Goal: Task Accomplishment & Management: Manage account settings

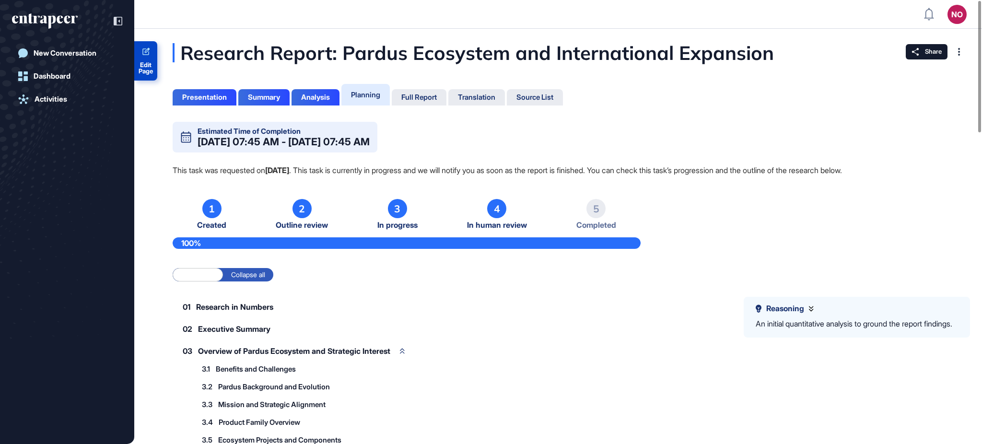
click at [149, 63] on span "Edit Page" at bounding box center [145, 68] width 23 height 12
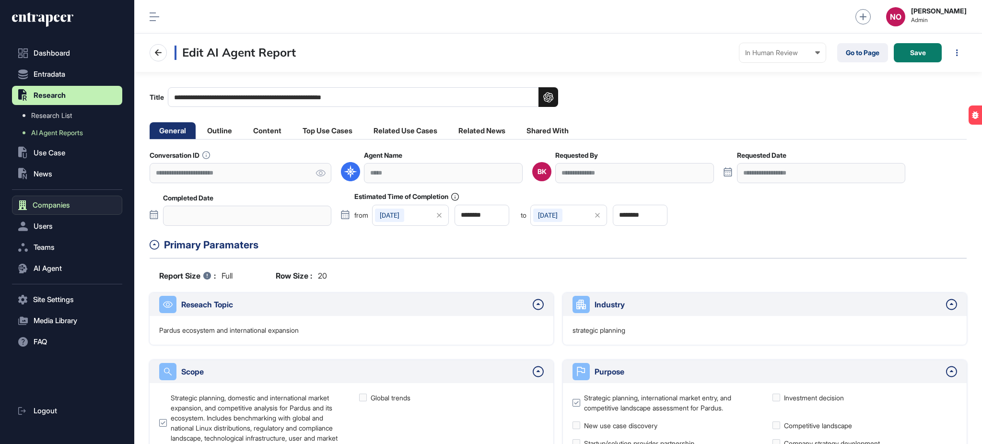
click at [53, 202] on span "Companies" at bounding box center [51, 205] width 37 height 8
click at [324, 176] on icon at bounding box center [320, 173] width 10 height 7
drag, startPoint x: 231, startPoint y: 96, endPoint x: 427, endPoint y: 94, distance: 195.1
click at [427, 94] on input "**********" at bounding box center [363, 97] width 390 height 20
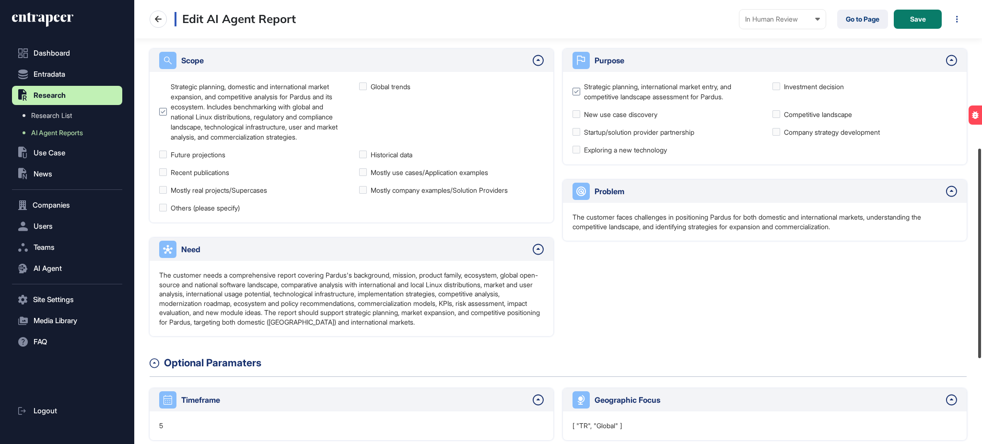
scroll to position [312, 0]
drag, startPoint x: 981, startPoint y: 152, endPoint x: 980, endPoint y: 300, distance: 147.6
click at [980, 300] on div at bounding box center [979, 253] width 3 height 209
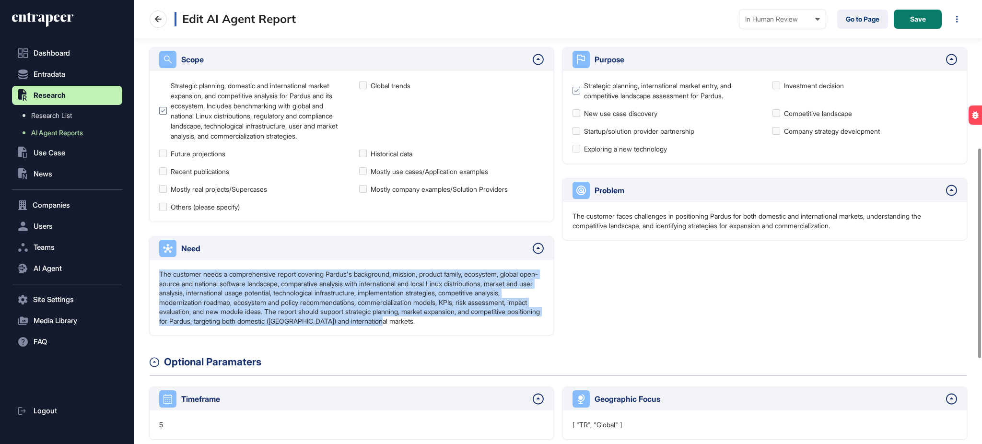
drag, startPoint x: 509, startPoint y: 329, endPoint x: 158, endPoint y: 284, distance: 353.7
click at [158, 284] on div "The customer needs a comprehensive report covering Pardus's background, mission…" at bounding box center [352, 298] width 404 height 76
copy p "The customer needs a comprehensive report covering Pardus's background, mission…"
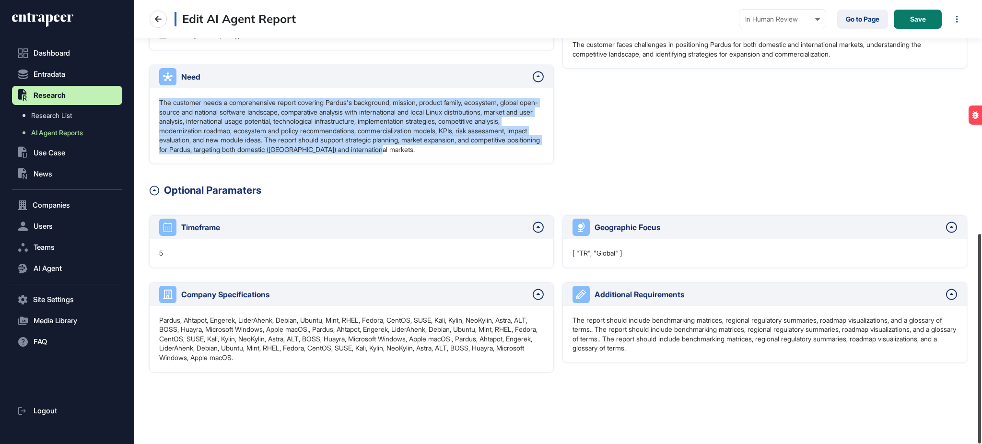
scroll to position [493, 0]
drag, startPoint x: 981, startPoint y: 328, endPoint x: 981, endPoint y: 389, distance: 61.3
click at [981, 389] on div at bounding box center [979, 338] width 3 height 209
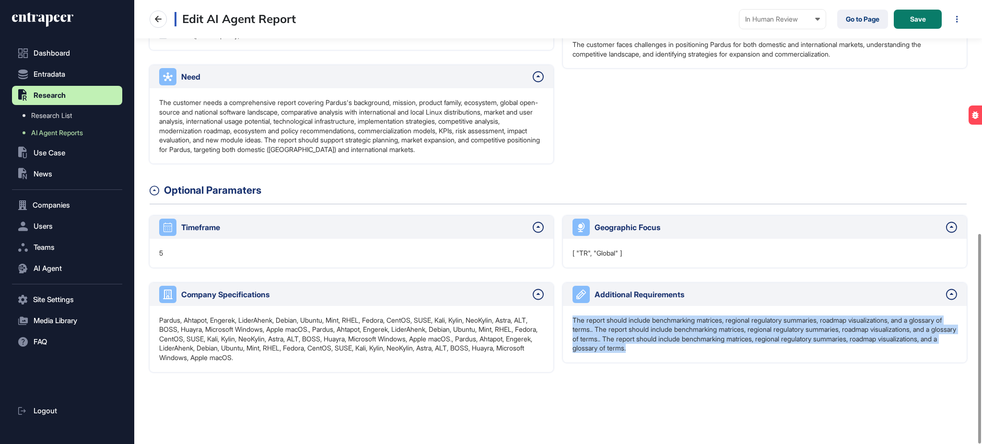
drag, startPoint x: 773, startPoint y: 350, endPoint x: 566, endPoint y: 321, distance: 209.5
click at [566, 321] on div "The report should include benchmarking matrices, regional regulatory summaries,…" at bounding box center [765, 334] width 404 height 57
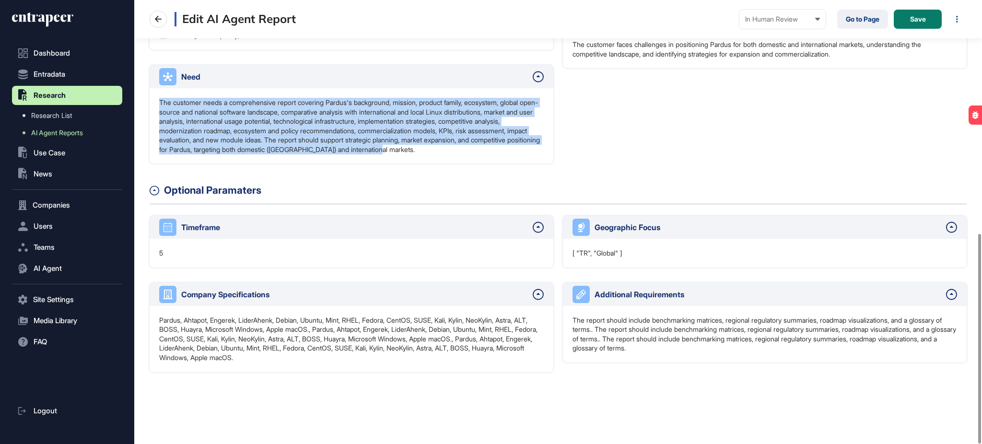
drag, startPoint x: 509, startPoint y: 150, endPoint x: 159, endPoint y: 104, distance: 353.8
click at [159, 104] on p "The customer needs a comprehensive report covering Pardus's background, mission…" at bounding box center [351, 126] width 384 height 57
copy p "The customer needs a comprehensive report covering Pardus's background, mission…"
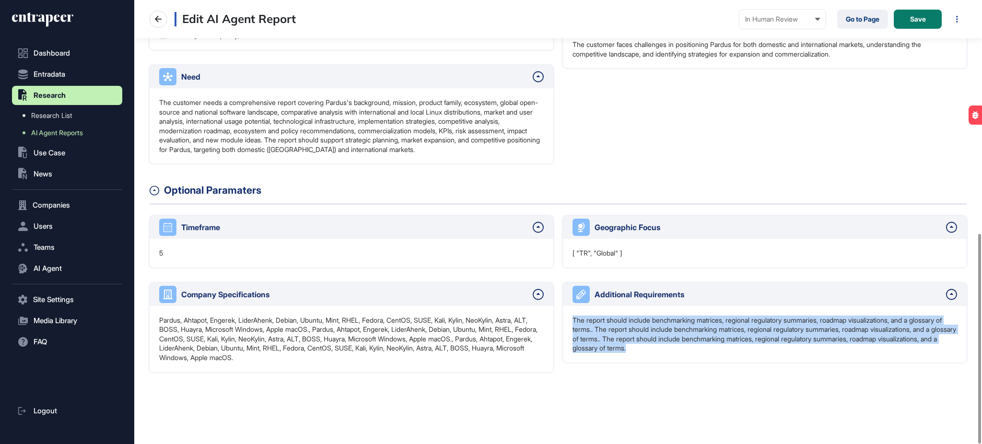
drag, startPoint x: 771, startPoint y: 352, endPoint x: 571, endPoint y: 321, distance: 201.7
click at [571, 321] on div "The report should include benchmarking matrices, regional regulatory summaries,…" at bounding box center [765, 334] width 404 height 57
copy p "The report should include benchmarking matrices, regional regulatory summaries,…"
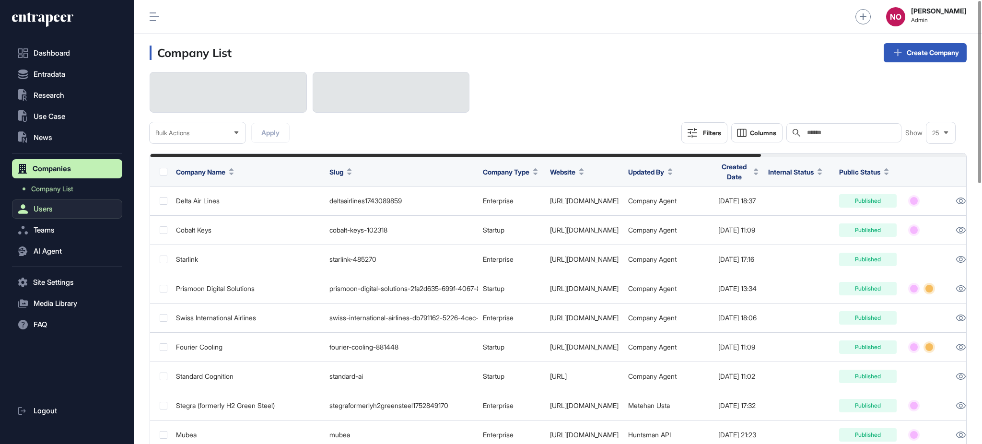
click at [57, 215] on button "Users" at bounding box center [67, 208] width 110 height 19
click at [54, 209] on span "User List" at bounding box center [44, 210] width 27 height 8
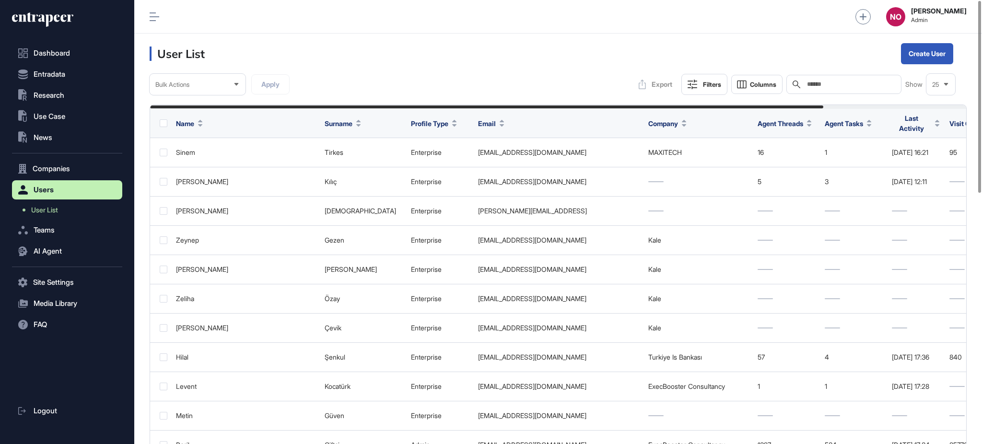
click at [815, 87] on input "text" at bounding box center [850, 85] width 89 height 8
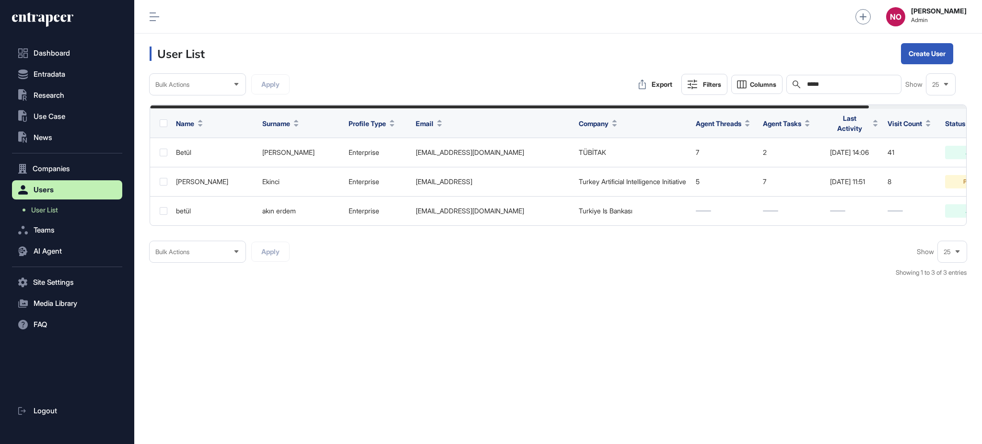
scroll to position [0, 110]
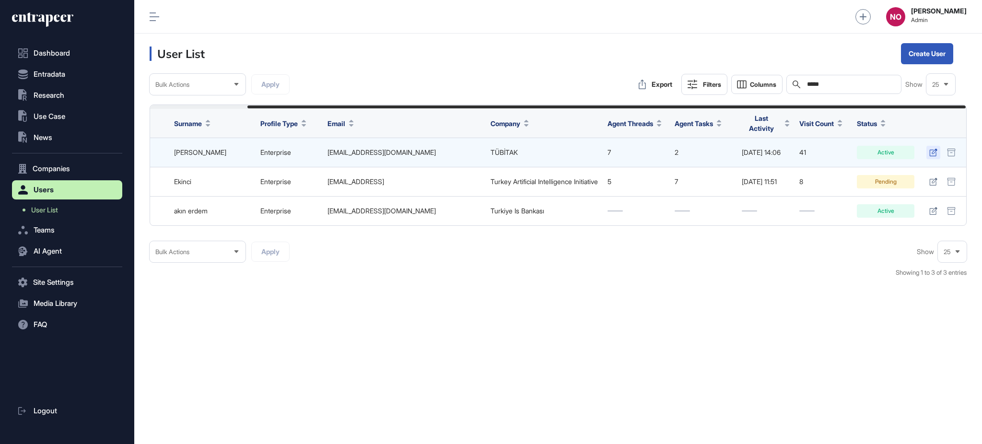
click at [935, 149] on icon at bounding box center [933, 153] width 8 height 8
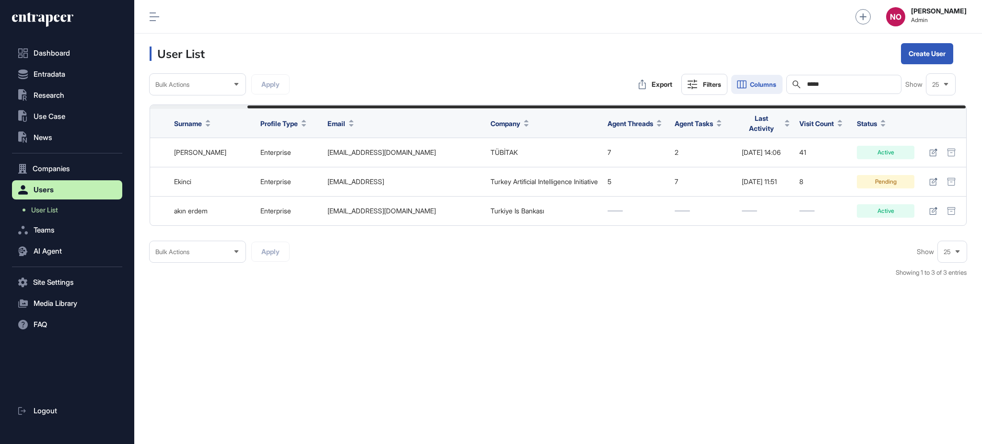
click at [762, 85] on div "Export Filters Columns Search ***** Show 25" at bounding box center [794, 84] width 322 height 21
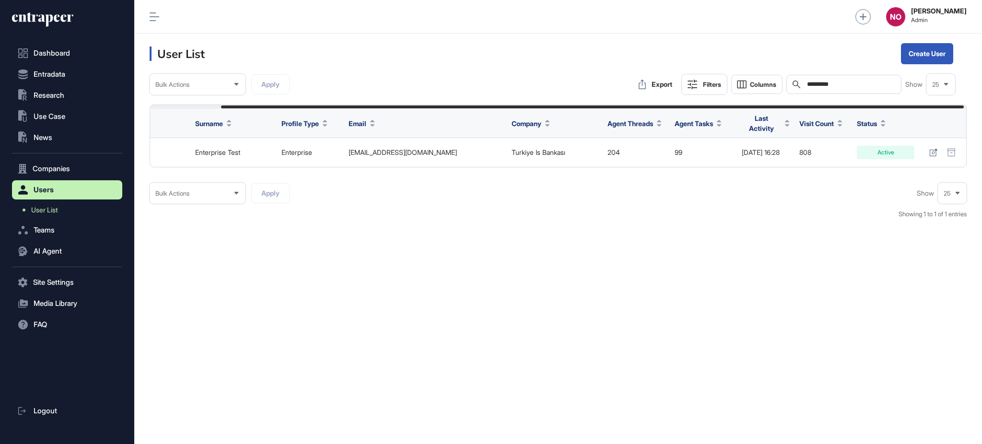
scroll to position [0, 81]
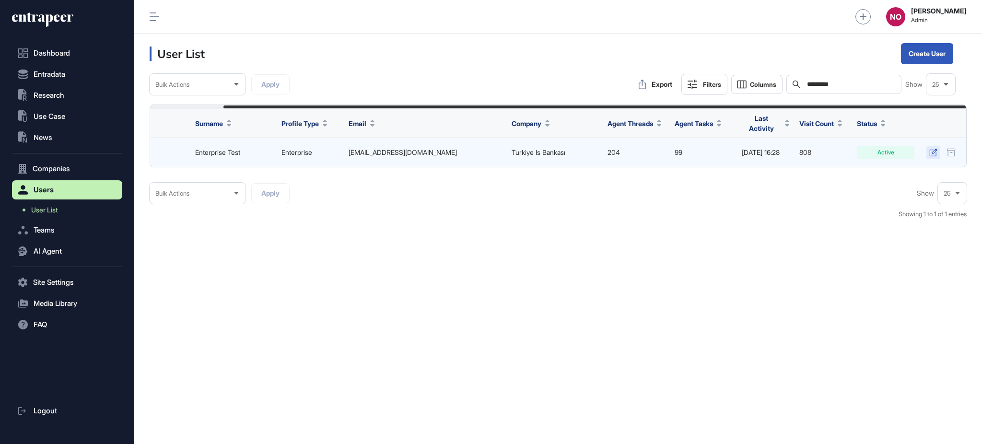
type input "*********"
click at [937, 150] on link at bounding box center [933, 152] width 14 height 13
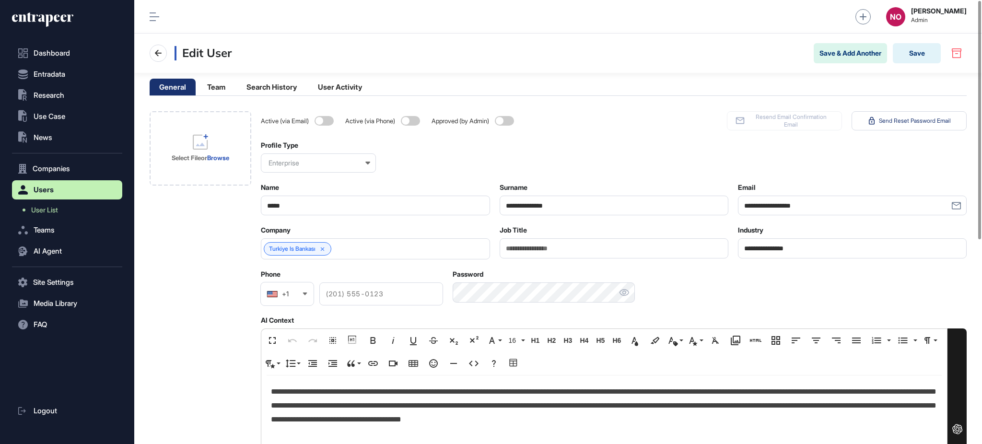
click at [336, 398] on p "**********" at bounding box center [604, 405] width 666 height 41
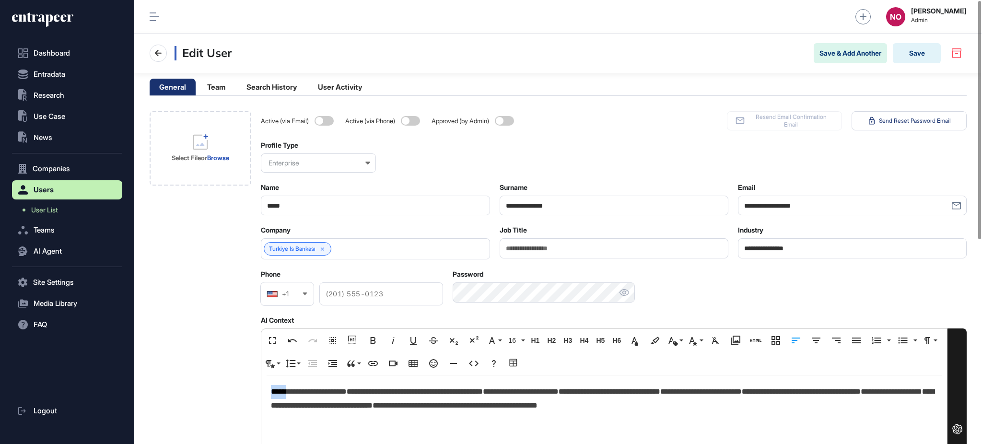
drag, startPoint x: 289, startPoint y: 393, endPoint x: 208, endPoint y: 393, distance: 81.0
click at [208, 393] on div "**********" at bounding box center [558, 432] width 817 height 642
click at [367, 244] on div "Turkiye Is Bankası" at bounding box center [375, 248] width 229 height 21
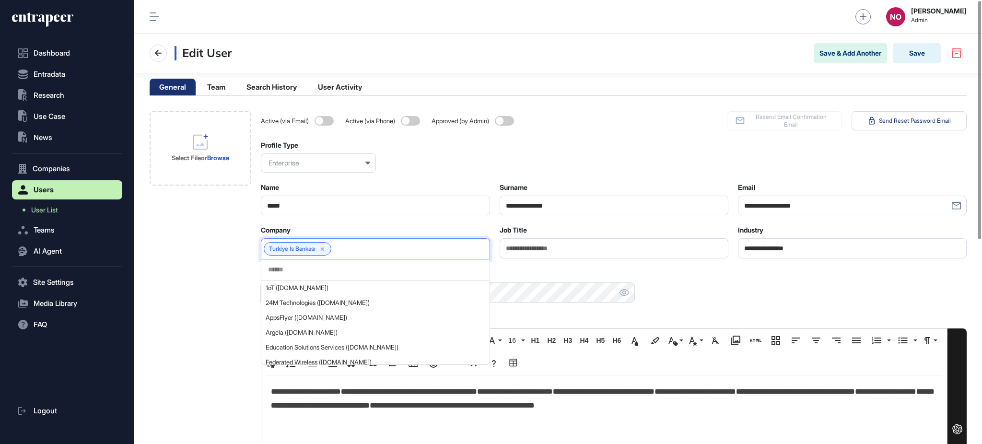
click at [332, 275] on div at bounding box center [374, 269] width 227 height 21
click at [329, 270] on input "text" at bounding box center [374, 270] width 215 height 8
type input "*******"
click at [321, 334] on span "TÜBİTAK (tubitak.gov.tr)" at bounding box center [375, 332] width 218 height 7
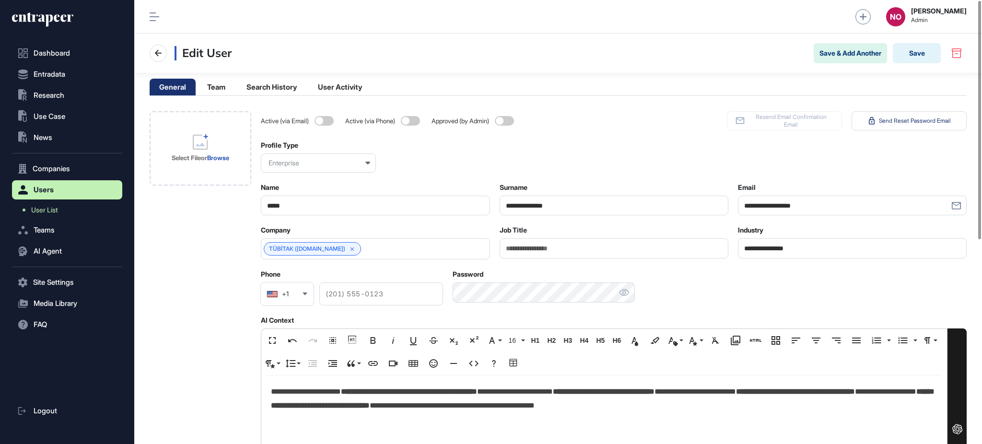
click at [187, 302] on div "Select File or Browse" at bounding box center [201, 432] width 102 height 642
click at [292, 253] on div "TÜBİTAK (tubitak.gov.tr)" at bounding box center [312, 248] width 97 height 13
click at [313, 245] on link "TÜBİTAK (tubitak.gov.tr)" at bounding box center [307, 248] width 76 height 7
click at [925, 58] on button "Save" at bounding box center [916, 53] width 48 height 20
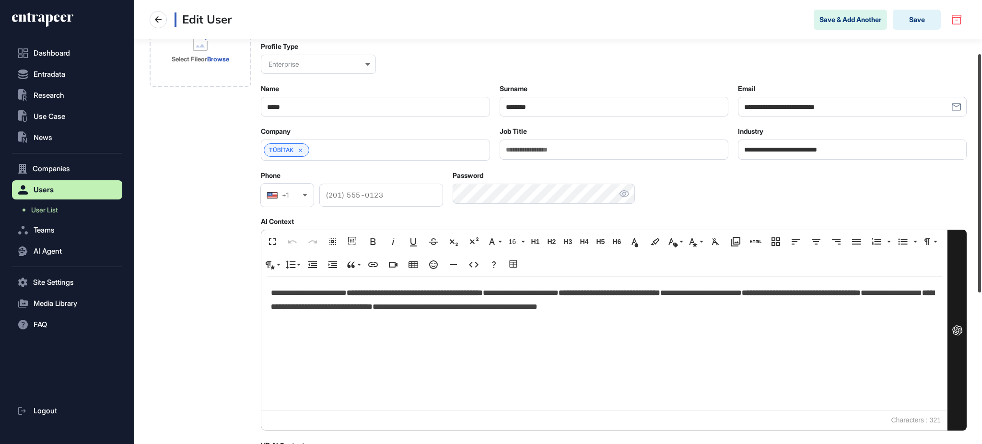
click at [981, 191] on div at bounding box center [979, 173] width 3 height 238
click at [376, 309] on p "**********" at bounding box center [604, 300] width 666 height 28
click at [274, 154] on div "TÜBİTAK" at bounding box center [287, 149] width 46 height 13
click at [278, 149] on link "TÜBİTAK" at bounding box center [281, 150] width 24 height 7
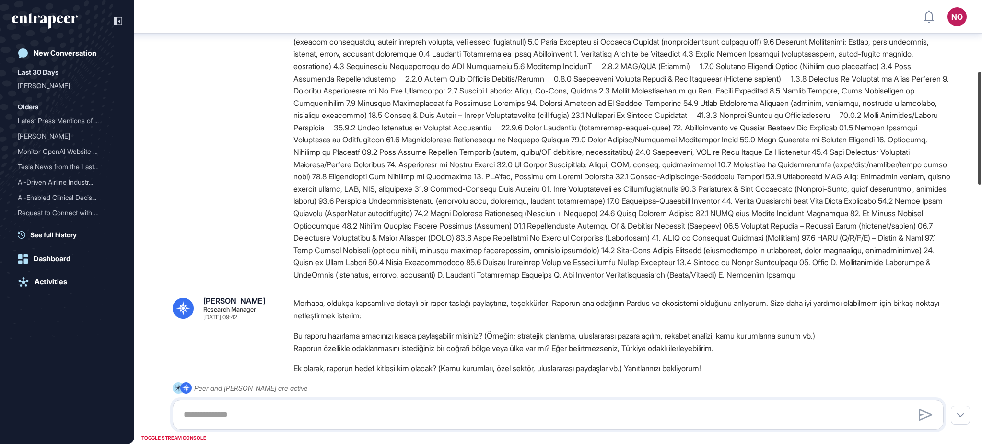
scroll to position [331, 0]
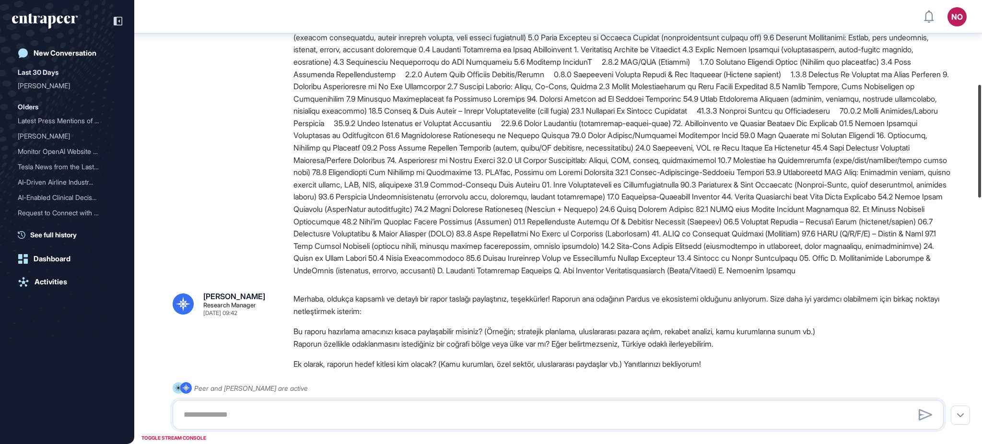
drag, startPoint x: 981, startPoint y: 99, endPoint x: 981, endPoint y: 183, distance: 83.4
click at [981, 183] on div at bounding box center [979, 141] width 3 height 113
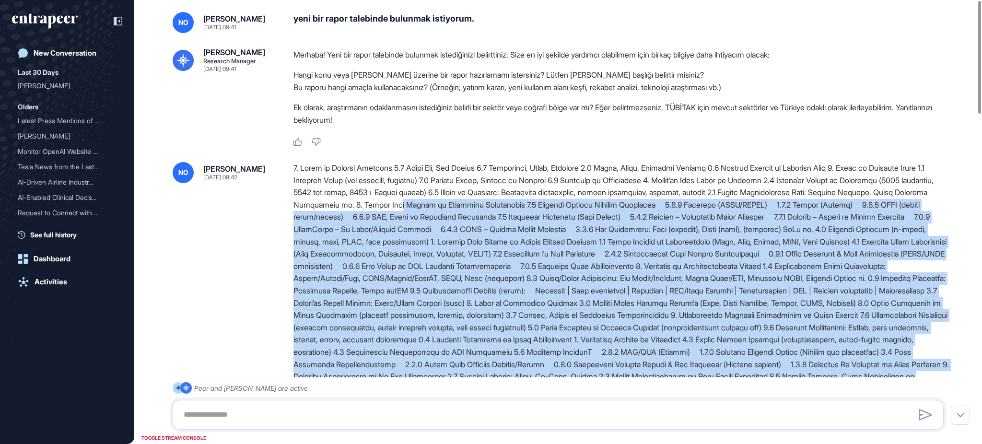
scroll to position [0, 0]
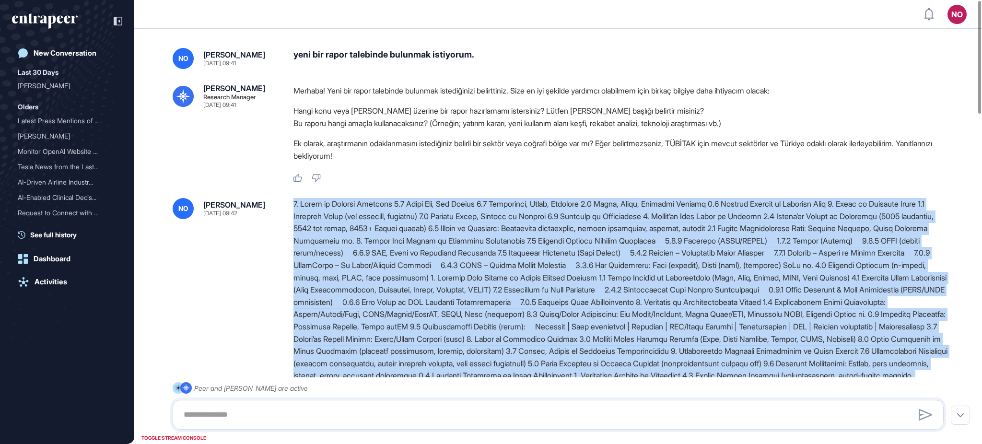
drag, startPoint x: 558, startPoint y: 280, endPoint x: 293, endPoint y: 200, distance: 277.0
click at [293, 200] on div at bounding box center [622, 400] width 658 height 405
copy div "0. Lorem ip Dolorsi Ametcons 9.9 Adipi Eli, Sed Doeius 2.4 Temporinci, Utlab, E…"
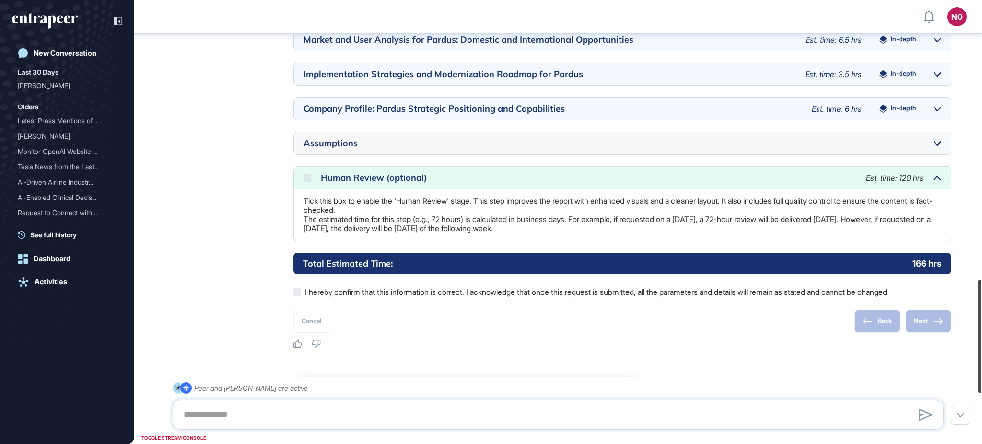
scroll to position [1100, 0]
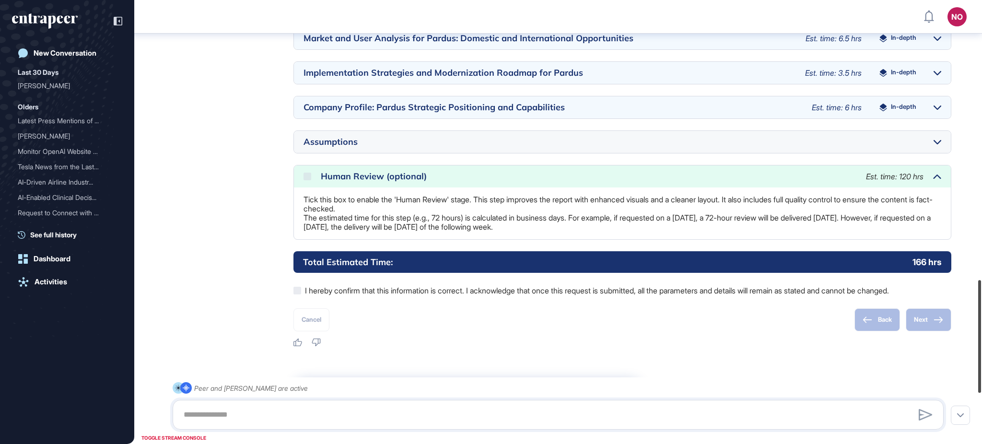
drag, startPoint x: 981, startPoint y: 161, endPoint x: 981, endPoint y: 317, distance: 156.7
click at [981, 317] on div at bounding box center [979, 336] width 3 height 113
click at [935, 145] on icon at bounding box center [937, 142] width 8 height 5
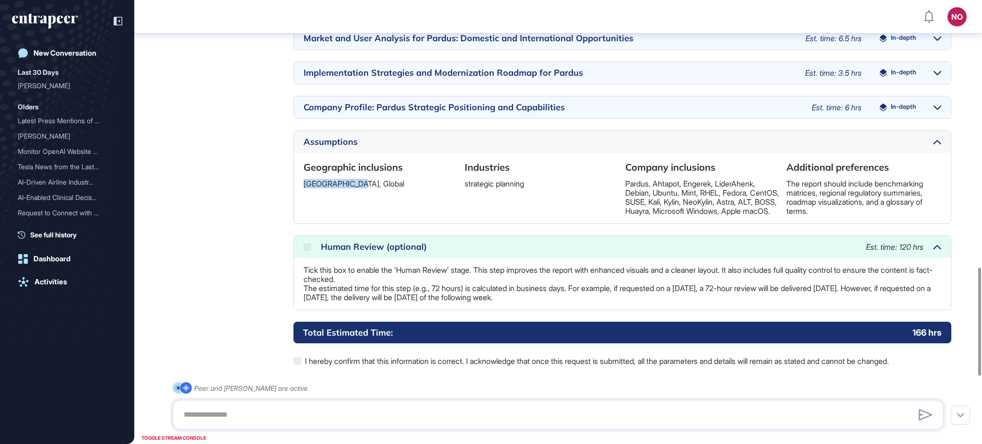
drag, startPoint x: 349, startPoint y: 197, endPoint x: 301, endPoint y: 204, distance: 48.3
click at [301, 204] on div "Geographic inclusions [GEOGRAPHIC_DATA], Global Industries strategic planning C…" at bounding box center [622, 188] width 657 height 70
copy p "[GEOGRAPHIC_DATA], Global"
drag, startPoint x: 530, startPoint y: 196, endPoint x: 459, endPoint y: 199, distance: 70.6
click at [459, 199] on div "Geographic inclusions [GEOGRAPHIC_DATA], Global Industries strategic planning C…" at bounding box center [621, 188] width 637 height 55
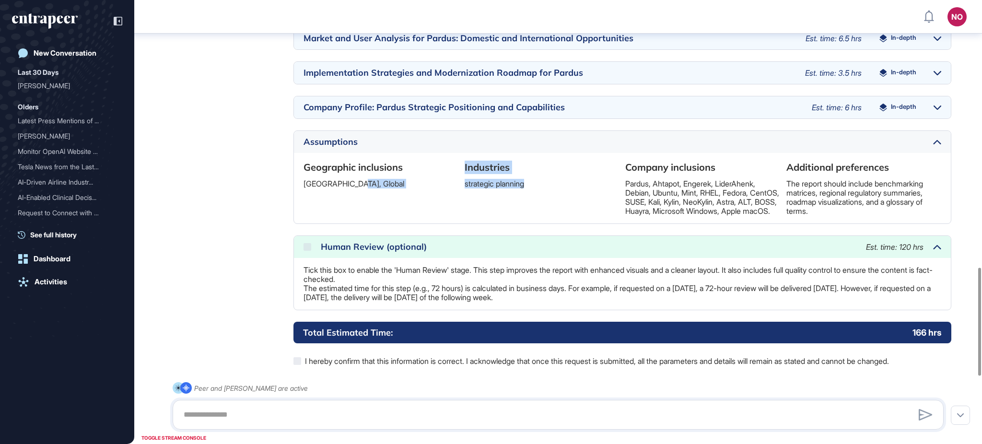
click at [464, 188] on p "strategic planning" at bounding box center [541, 183] width 155 height 9
click at [470, 188] on p "strategic planning" at bounding box center [541, 183] width 155 height 9
copy p "strategic planning"
